Goal: Navigation & Orientation: Find specific page/section

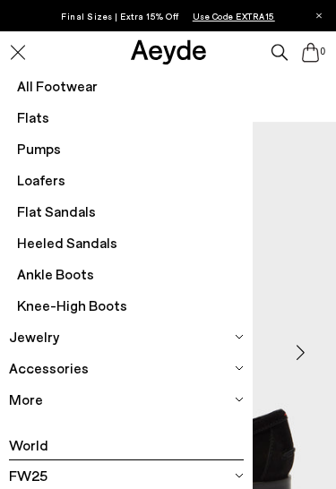
scroll to position [275, 0]
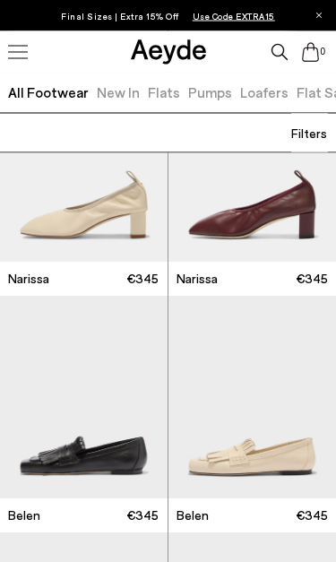
scroll to position [575, 0]
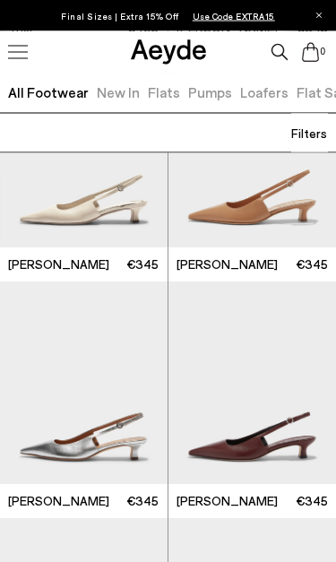
scroll to position [12405, 0]
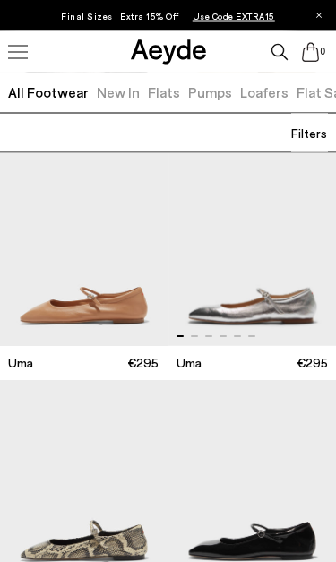
scroll to position [14199, 0]
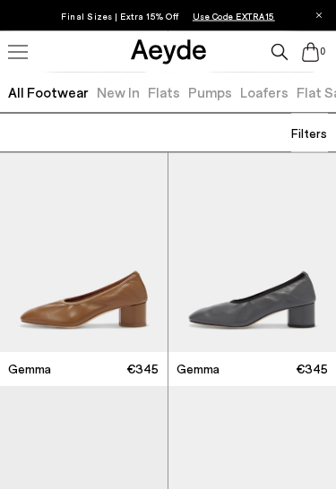
scroll to position [18190, 0]
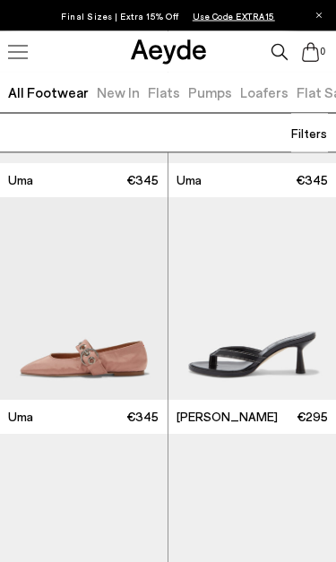
scroll to position [21473, 0]
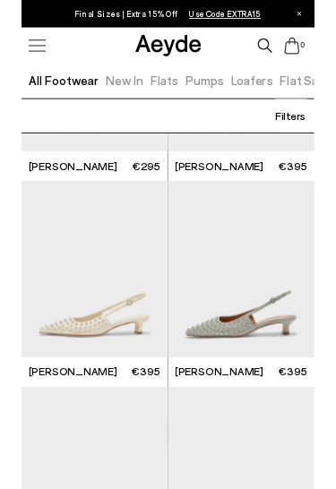
scroll to position [23265, 0]
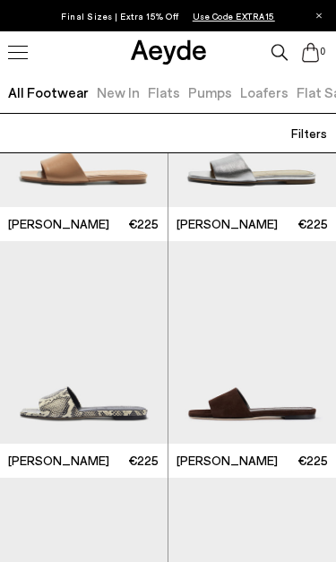
scroll to position [25447, 0]
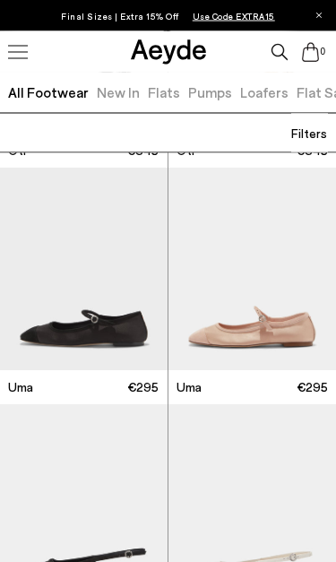
scroll to position [28605, 0]
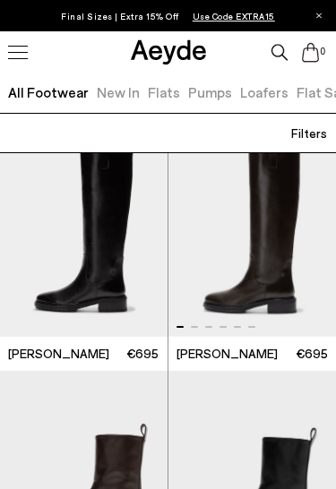
scroll to position [30767, 0]
